Goal: Task Accomplishment & Management: Manage account settings

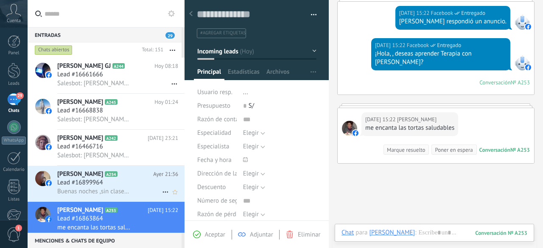
click at [97, 184] on span "Lead #16899964" at bounding box center [80, 182] width 46 height 8
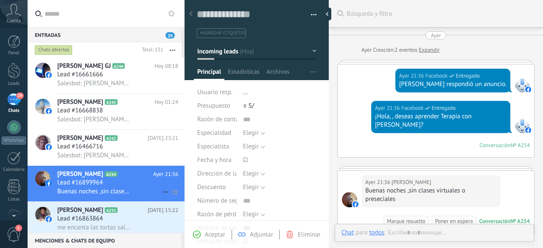
type textarea "**********"
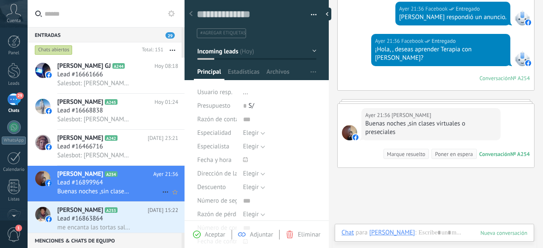
scroll to position [13, 0]
click at [425, 234] on div at bounding box center [434, 240] width 186 height 25
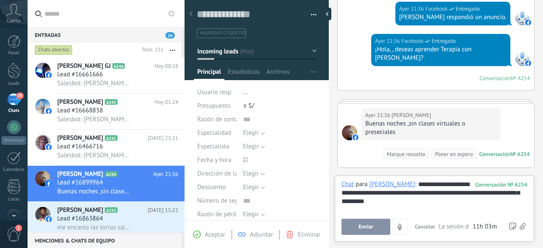
click at [371, 224] on span "Enviar" at bounding box center [365, 227] width 15 height 6
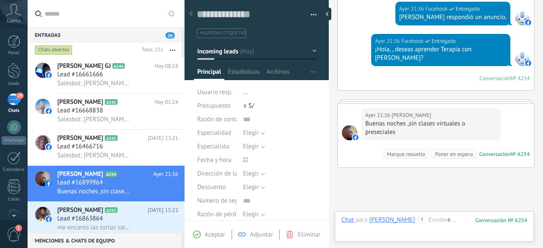
scroll to position [171, 0]
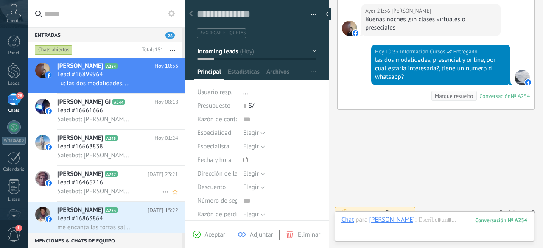
click at [111, 189] on span "Salesbot: [PERSON_NAME], ¿quieres recibir novedades y promociones de la Escuela…" at bounding box center [94, 191] width 74 height 8
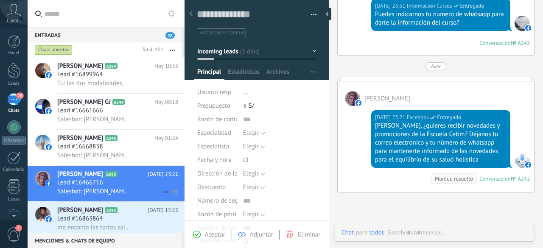
scroll to position [13, 0]
click at [90, 151] on span "Lead #16668838" at bounding box center [80, 146] width 46 height 8
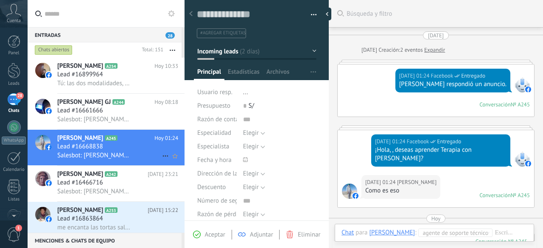
scroll to position [153, 0]
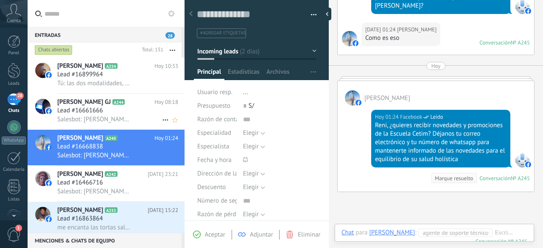
click at [83, 115] on span "Lead #16661666" at bounding box center [80, 110] width 46 height 8
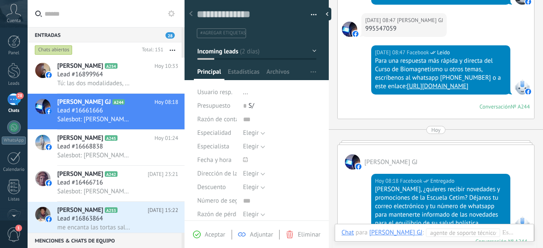
scroll to position [422, 0]
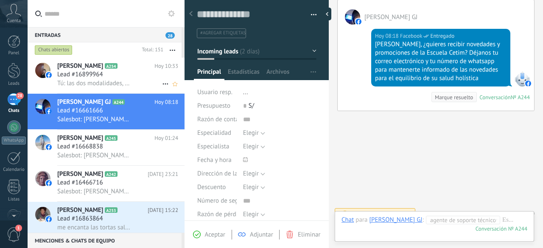
click at [106, 71] on h3 "Lead #16899964" at bounding box center [82, 74] width 50 height 8
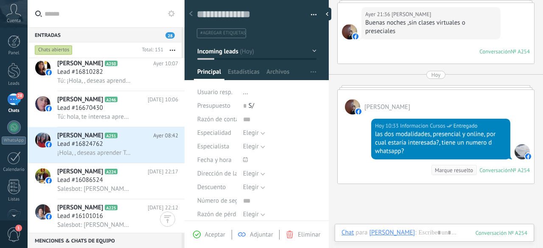
scroll to position [306, 0]
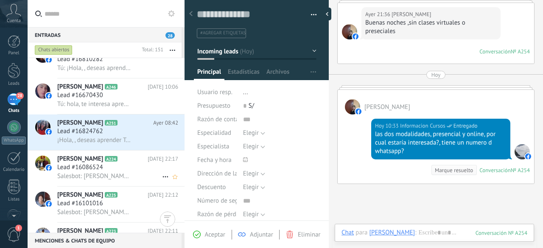
click at [86, 171] on span "Lead #16086524" at bounding box center [80, 167] width 46 height 8
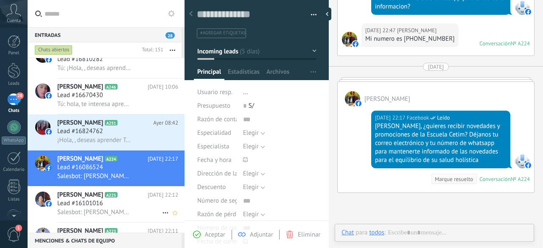
scroll to position [13, 0]
click at [92, 202] on span "Lead #16101016" at bounding box center [80, 203] width 46 height 8
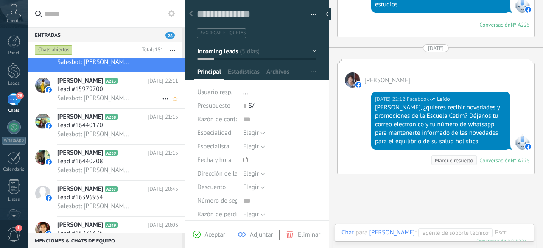
scroll to position [459, 0]
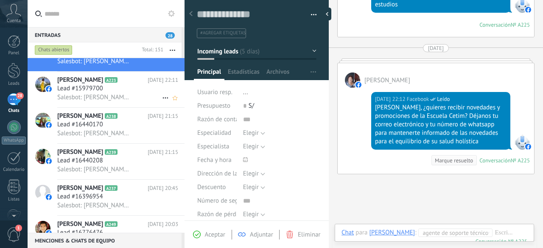
click at [90, 84] on span "[PERSON_NAME]" at bounding box center [80, 80] width 46 height 8
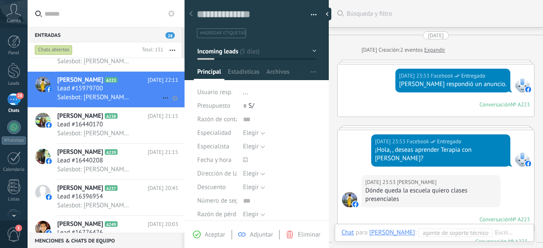
scroll to position [304, 0]
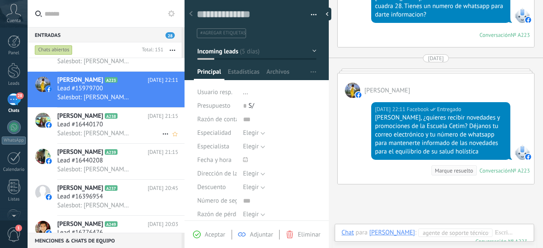
click at [80, 135] on span "Salesbot: [PERSON_NAME], ¿quieres recibir novedades y promociones de la Escuela…" at bounding box center [94, 133] width 74 height 8
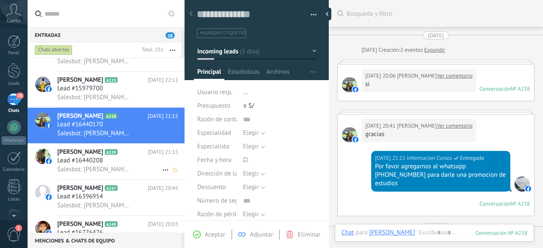
scroll to position [176, 0]
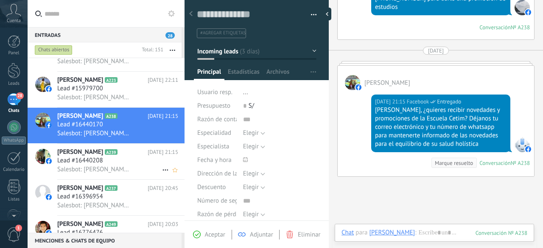
click at [105, 155] on span "A239" at bounding box center [111, 152] width 12 height 6
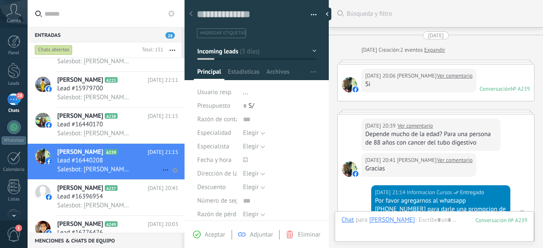
scroll to position [211, 0]
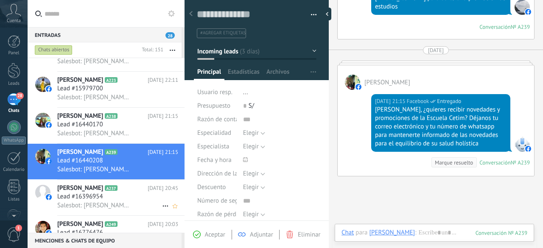
click at [84, 208] on span "Salesbot: [PERSON_NAME], ¿quieres recibir novedades y promociones de la Escuela…" at bounding box center [94, 205] width 74 height 8
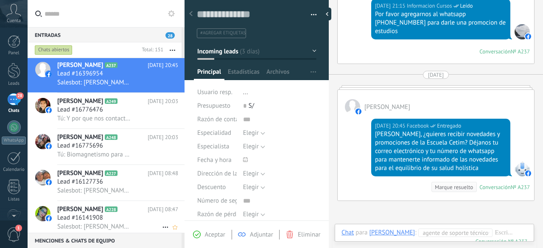
scroll to position [615, 0]
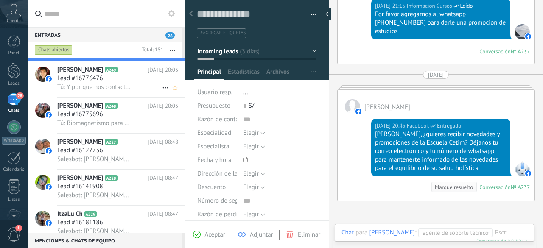
click at [92, 91] on span "Tú: Y por que nos contactaste?" at bounding box center [94, 87] width 74 height 8
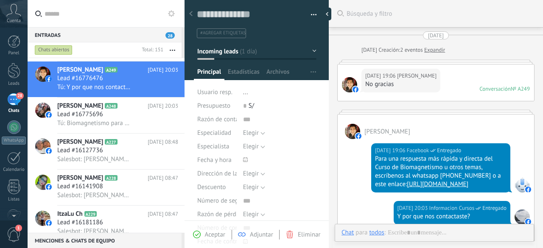
type textarea "**********"
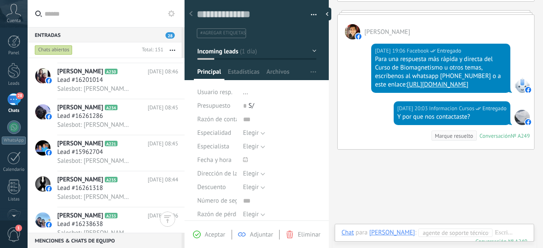
scroll to position [868, 0]
